Goal: Transaction & Acquisition: Purchase product/service

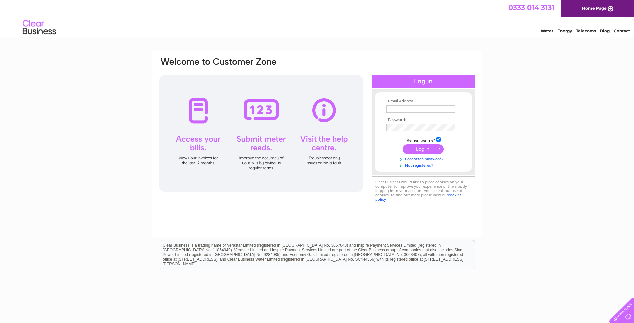
type input "katrinatrimble@hotmail.co.uk"
click at [416, 149] on input "submit" at bounding box center [423, 148] width 41 height 9
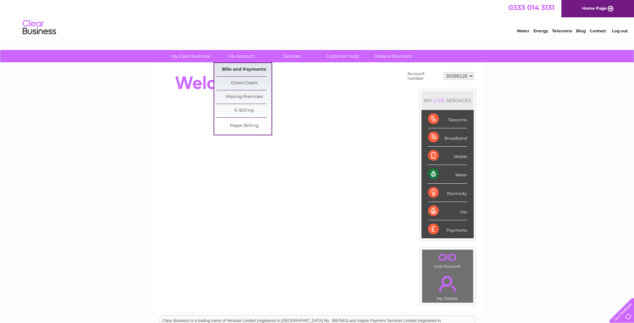
click at [245, 70] on link "Bills and Payments" at bounding box center [244, 69] width 55 height 13
click at [243, 69] on link "Bills and Payments" at bounding box center [244, 69] width 55 height 13
click at [243, 67] on link "Bills and Payments" at bounding box center [244, 69] width 55 height 13
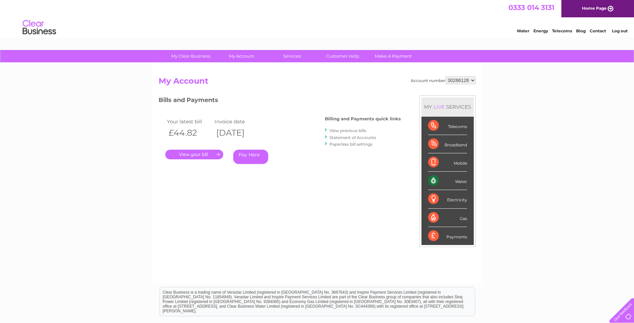
click at [203, 153] on link "." at bounding box center [194, 155] width 58 height 10
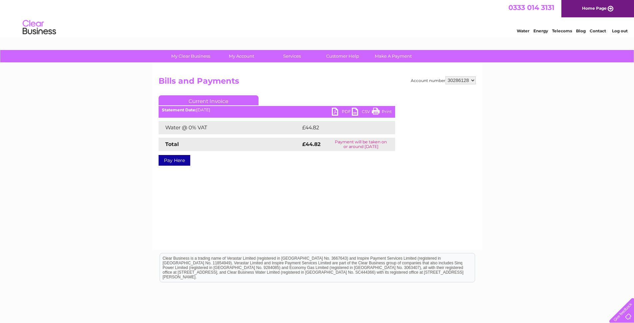
click at [333, 113] on link "PDF" at bounding box center [342, 113] width 20 height 10
click at [472, 81] on select "30286128 30316248" at bounding box center [461, 80] width 30 height 8
select select "30316248"
click at [446, 76] on select "30286128 30316248" at bounding box center [461, 80] width 30 height 8
click at [340, 111] on link "PDF" at bounding box center [342, 113] width 20 height 10
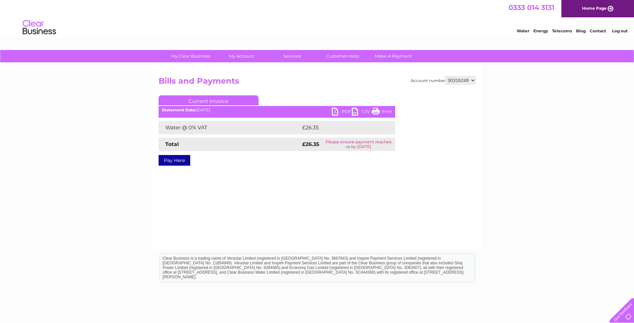
click at [175, 160] on link "Pay Here" at bounding box center [175, 160] width 32 height 11
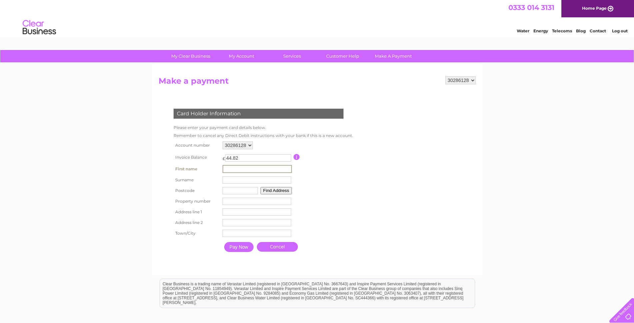
click at [257, 167] on input "text" at bounding box center [257, 169] width 69 height 8
click at [388, 154] on form "30286128 30316248 Make a payment Card Holder Information Please enter your paym…" at bounding box center [317, 172] width 317 height 192
click at [240, 169] on input "text" at bounding box center [256, 168] width 69 height 7
type input "[PERSON_NAME]"
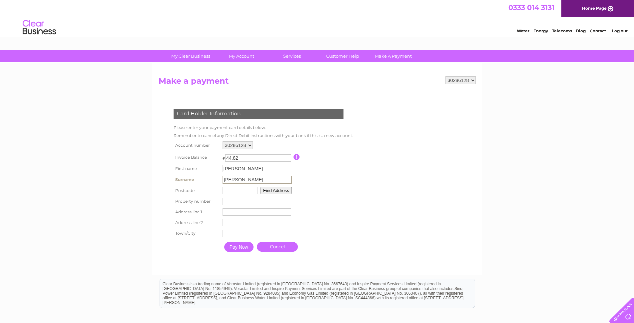
type input "[PERSON_NAME]"
type input "ML6 [DATE]"
click at [247, 203] on input "number" at bounding box center [256, 200] width 69 height 7
type input "21"
click at [244, 213] on input "text" at bounding box center [256, 211] width 69 height 7
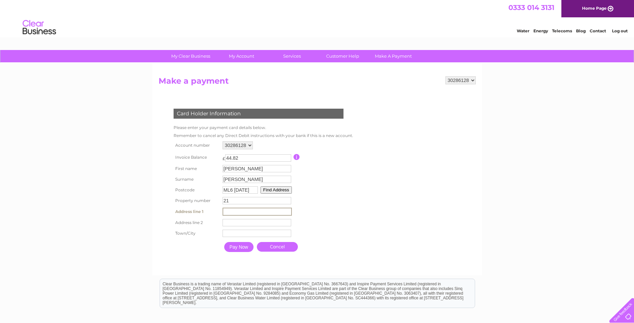
type input "[GEOGRAPHIC_DATA]"
click at [242, 225] on input "text" at bounding box center [257, 222] width 69 height 8
click at [242, 232] on input "text" at bounding box center [257, 233] width 69 height 7
type input "Airdrie"
click at [246, 247] on input "Pay Now" at bounding box center [238, 246] width 29 height 10
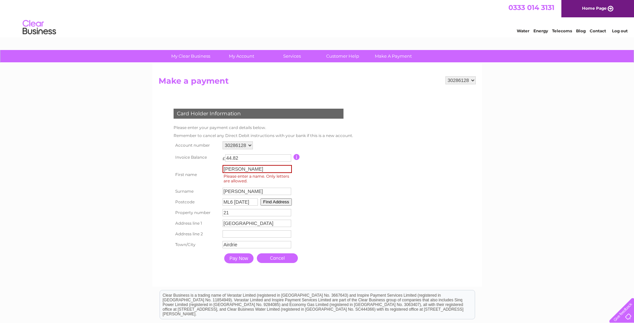
click at [278, 171] on input "[PERSON_NAME]" at bounding box center [257, 169] width 69 height 8
click at [374, 176] on form "30286128 30316248 Make a payment Card Holder Information Please enter your paym…" at bounding box center [317, 178] width 317 height 204
click at [237, 257] on input "Pay Now" at bounding box center [238, 258] width 29 height 10
click at [264, 170] on input "[PERSON_NAME]" at bounding box center [257, 169] width 69 height 8
type input "[PERSON_NAME]"
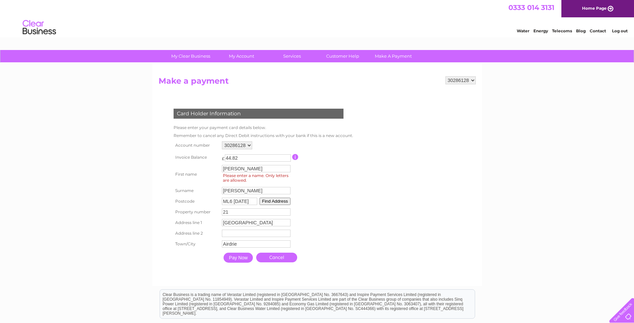
click at [391, 180] on form "30286128 30316248 Make a payment Card Holder Information Please enter your paym…" at bounding box center [317, 177] width 317 height 203
click at [240, 258] on input "Pay Now" at bounding box center [238, 258] width 29 height 10
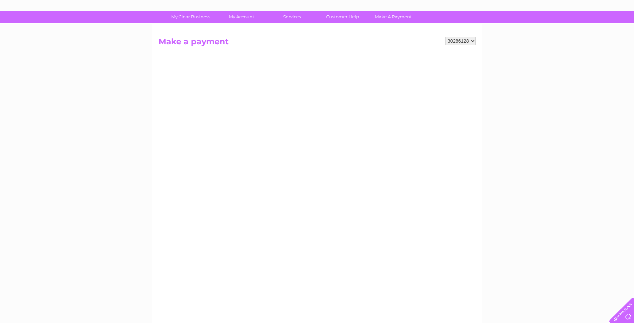
scroll to position [32, 0]
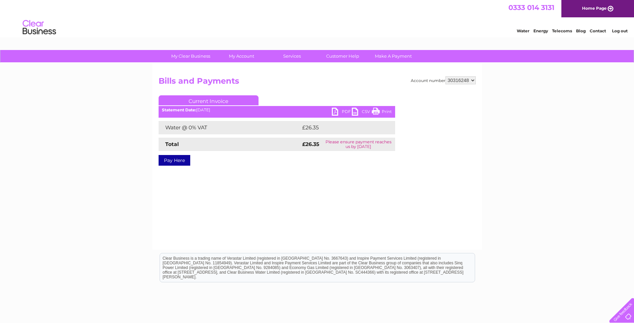
click at [172, 161] on link "Pay Here" at bounding box center [175, 160] width 32 height 11
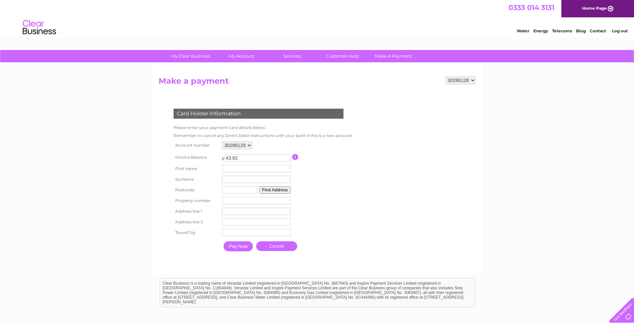
type input "43.82"
click at [288, 159] on input "43.82" at bounding box center [258, 157] width 66 height 7
click at [250, 144] on select "30286128 30316248" at bounding box center [237, 145] width 30 height 8
select select "30316248"
click at [222, 141] on select "30286128 30316248" at bounding box center [237, 145] width 30 height 8
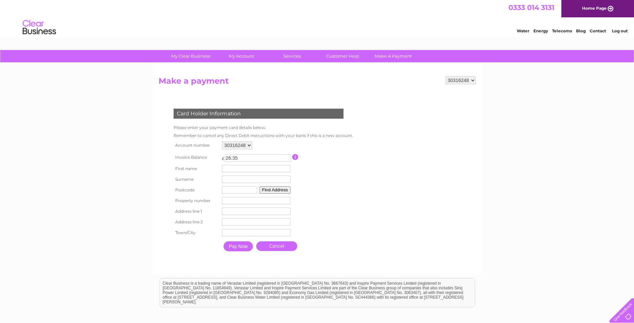
click at [282, 169] on input "text" at bounding box center [256, 168] width 69 height 7
type input "[PERSON_NAME]"
click at [248, 190] on input "text" at bounding box center [240, 190] width 35 height 7
type input "ML6 [DATE]"
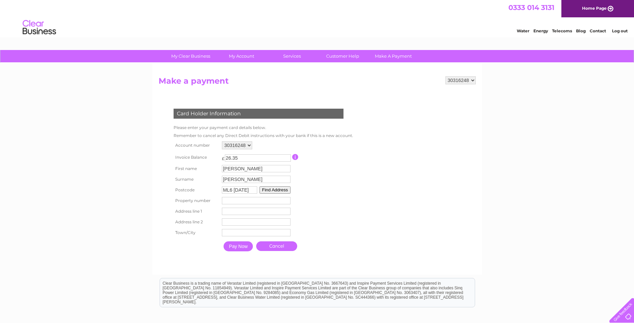
click at [243, 201] on input "number" at bounding box center [256, 200] width 69 height 7
type input "21"
click at [245, 209] on input "text" at bounding box center [257, 212] width 69 height 8
type input "[GEOGRAPHIC_DATA]"
click at [255, 235] on input "text" at bounding box center [257, 233] width 69 height 7
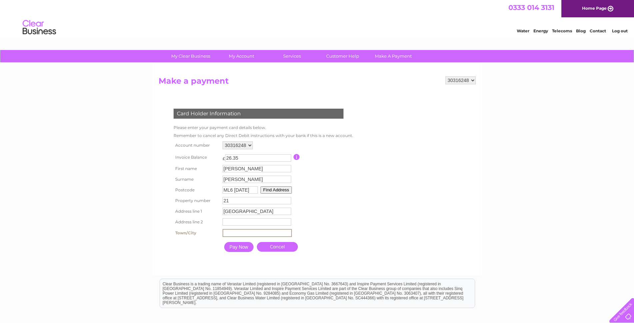
type input "Airdrie"
click at [237, 247] on input "Pay Now" at bounding box center [238, 247] width 29 height 10
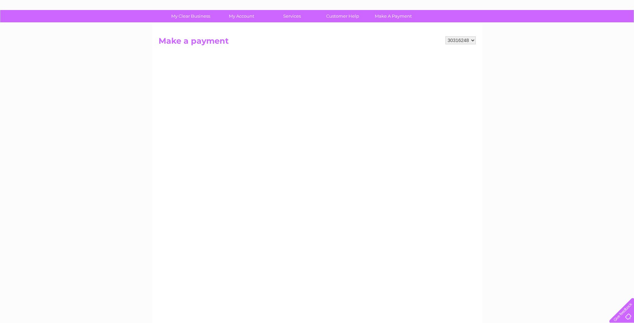
scroll to position [32, 0]
